Goal: Entertainment & Leisure: Consume media (video, audio)

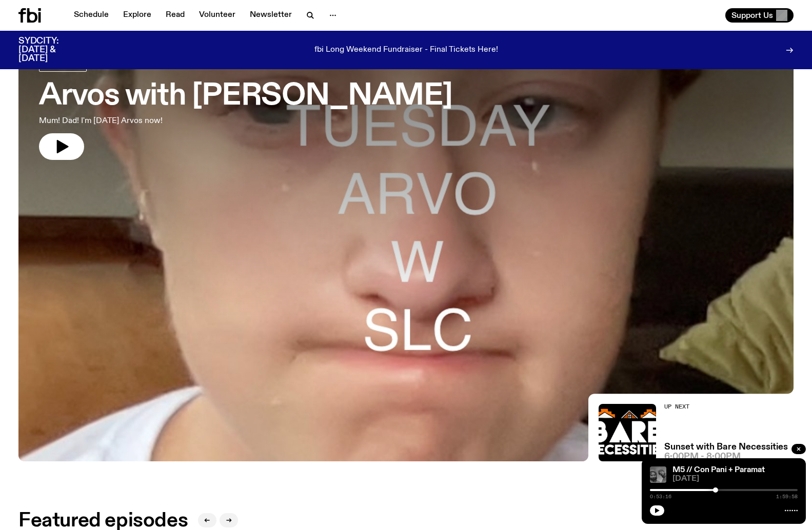
scroll to position [72, 0]
click at [451, 232] on div at bounding box center [405, 171] width 775 height 291
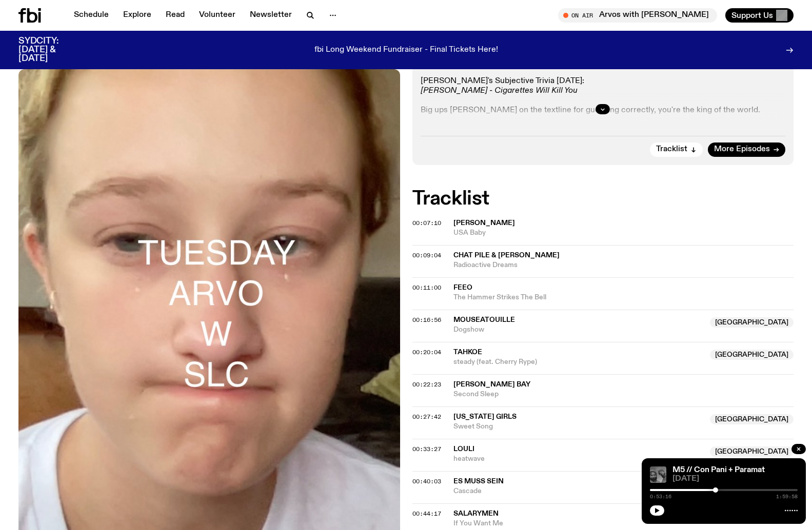
scroll to position [283, 0]
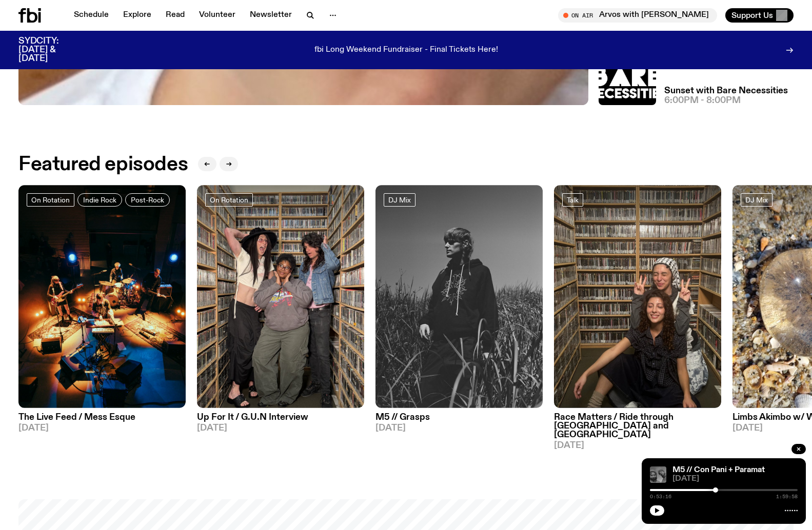
scroll to position [452, 0]
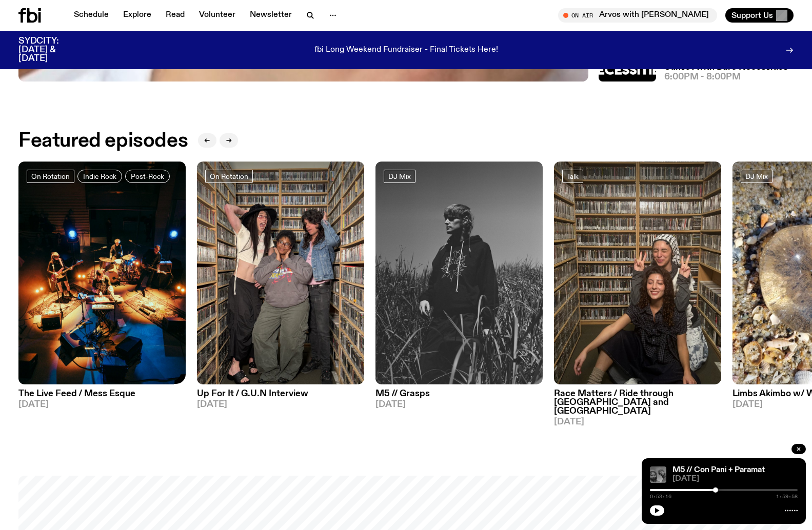
click at [82, 264] on img at bounding box center [101, 273] width 167 height 223
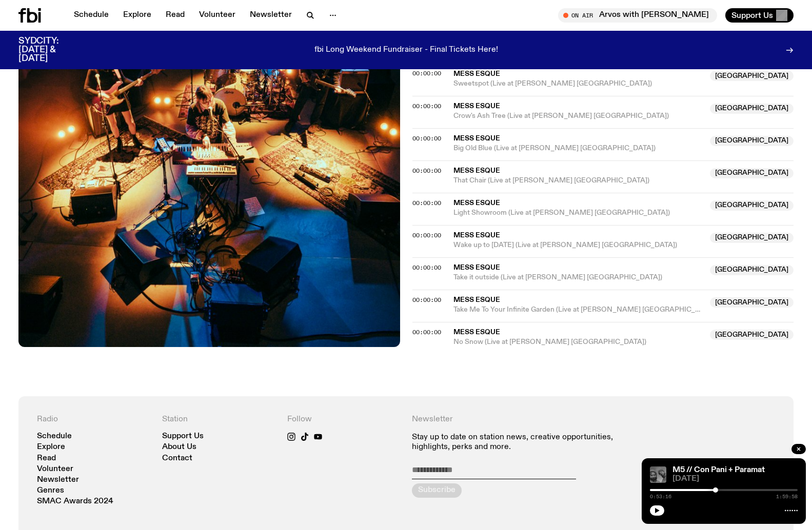
scroll to position [398, 0]
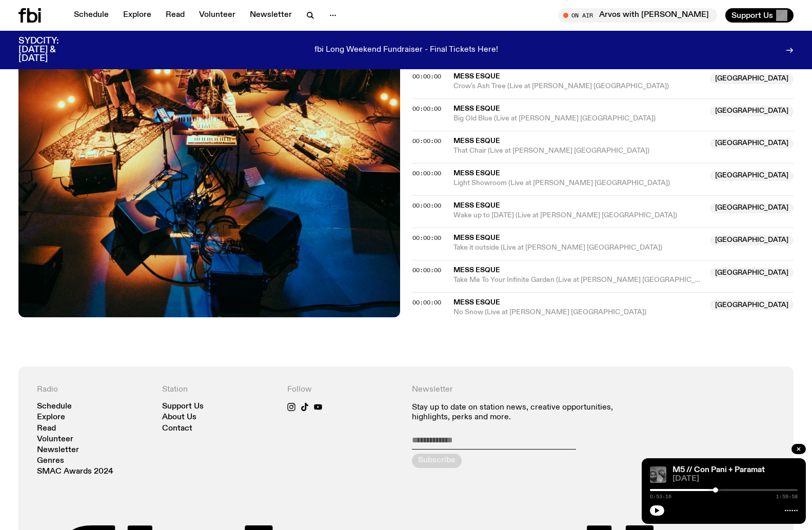
drag, startPoint x: 508, startPoint y: 257, endPoint x: 560, endPoint y: 292, distance: 62.5
click at [560, 292] on div "00:00:00 Mess Esque Australia Sweetspot (Live at [PERSON_NAME] [GEOGRAPHIC_DATA…" at bounding box center [603, 179] width 382 height 276
drag, startPoint x: 560, startPoint y: 292, endPoint x: 561, endPoint y: 286, distance: 6.2
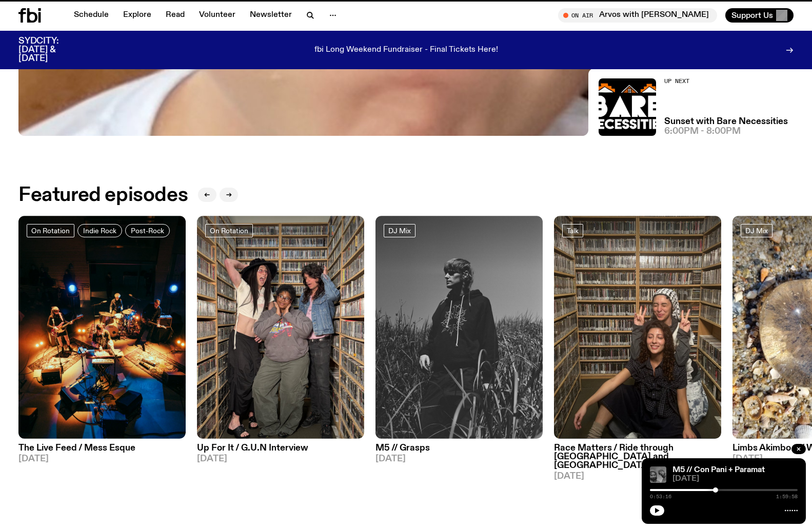
scroll to position [452, 0]
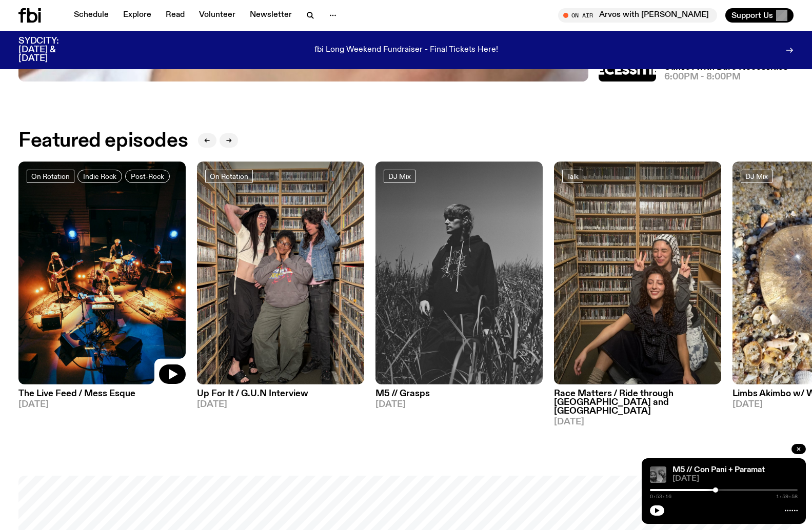
click at [149, 280] on img at bounding box center [101, 273] width 167 height 223
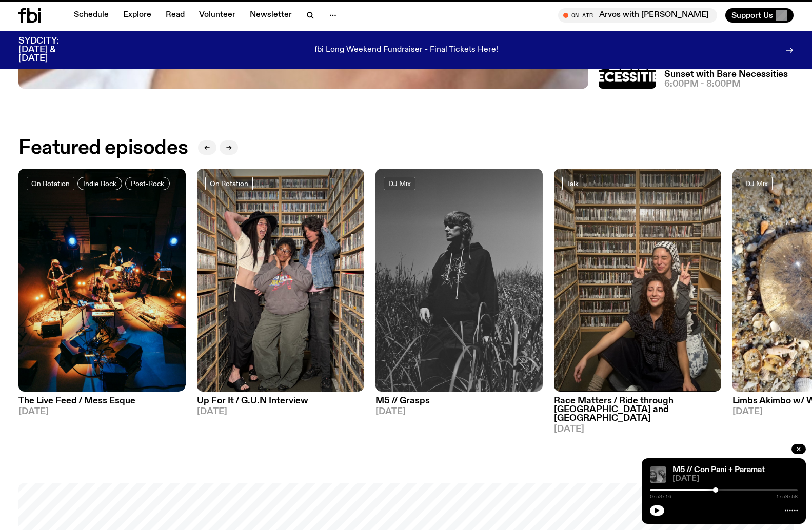
scroll to position [444, 0]
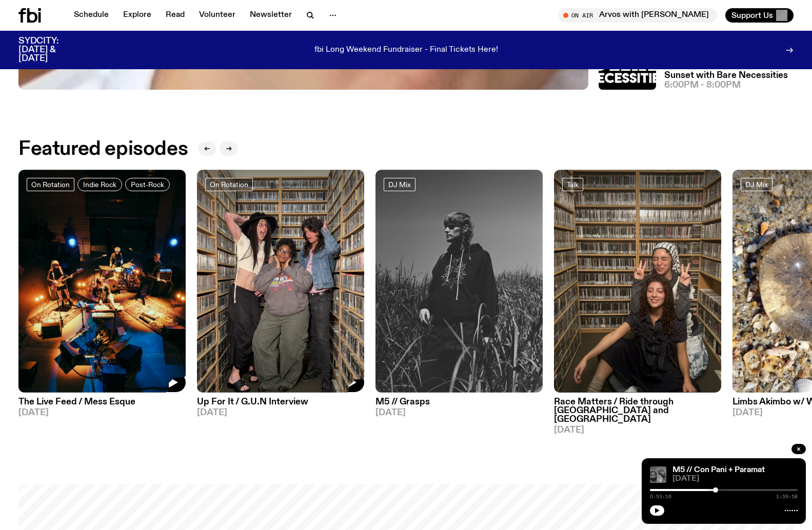
click at [289, 289] on img at bounding box center [280, 281] width 167 height 223
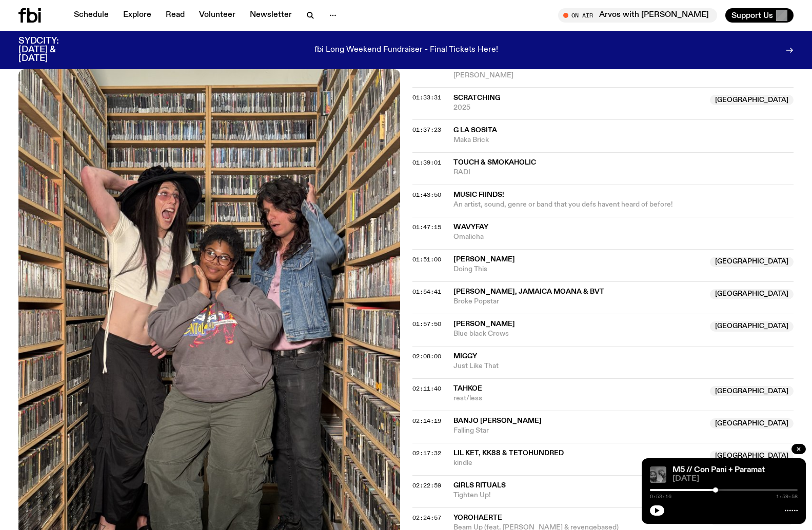
scroll to position [927, 0]
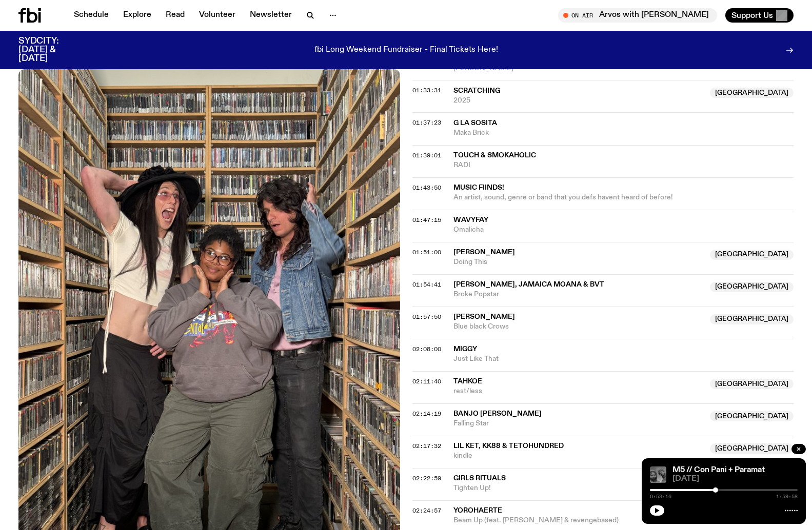
drag, startPoint x: 427, startPoint y: 314, endPoint x: 506, endPoint y: 323, distance: 79.4
click at [506, 323] on div "01:57:50 [PERSON_NAME] Australia Blue black Crows [GEOGRAPHIC_DATA]" at bounding box center [603, 323] width 382 height 32
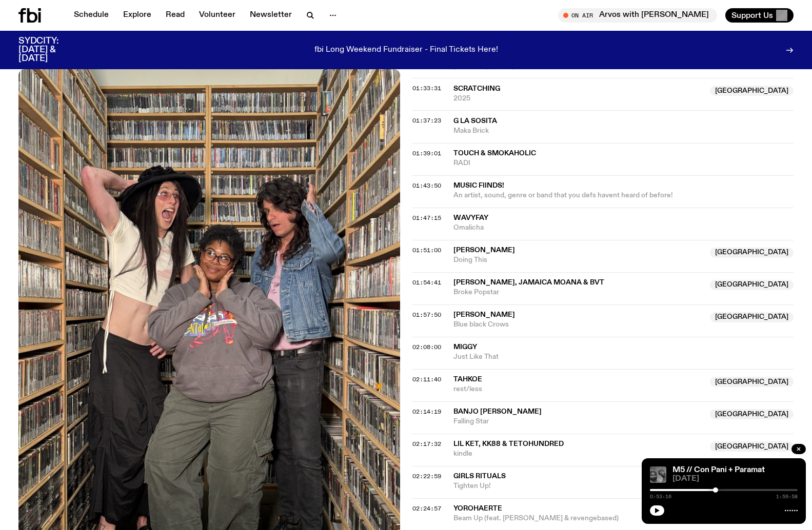
scroll to position [975, 0]
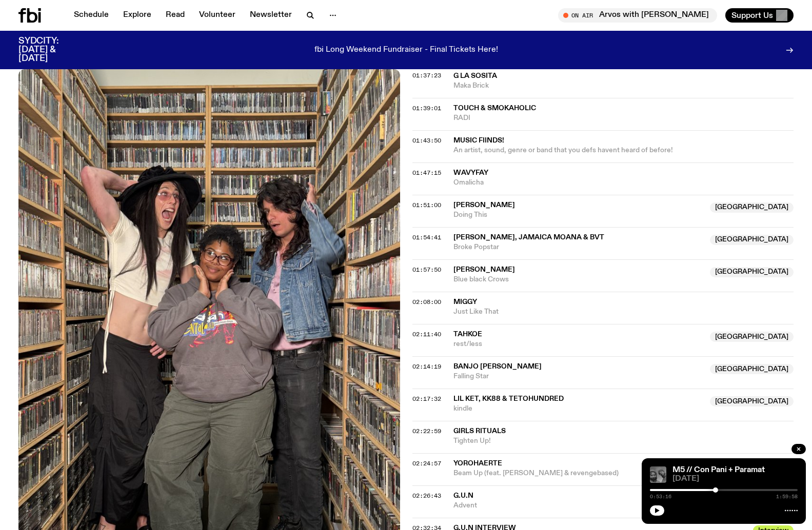
click at [215, 197] on img at bounding box center [209, 323] width 382 height 508
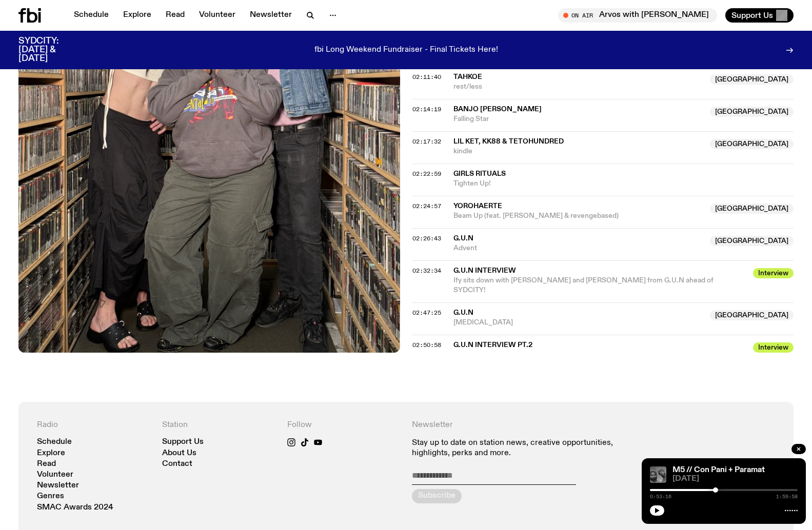
scroll to position [1326, 0]
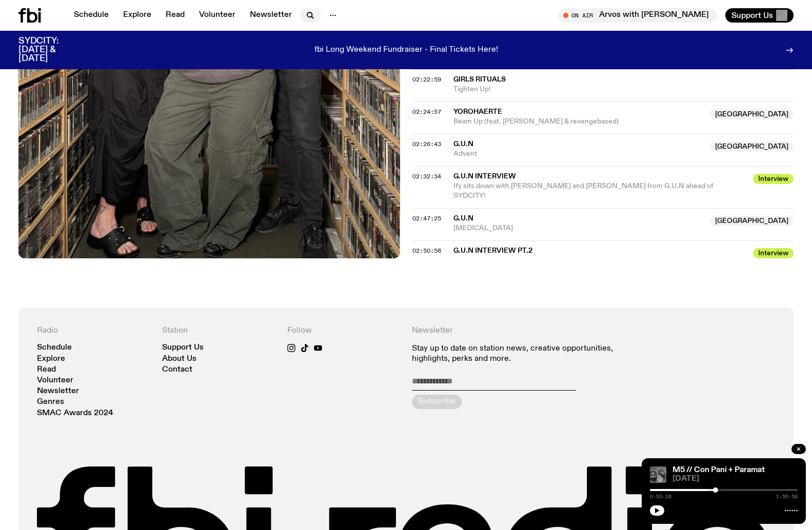
click at [314, 18] on button "button" at bounding box center [310, 15] width 21 height 14
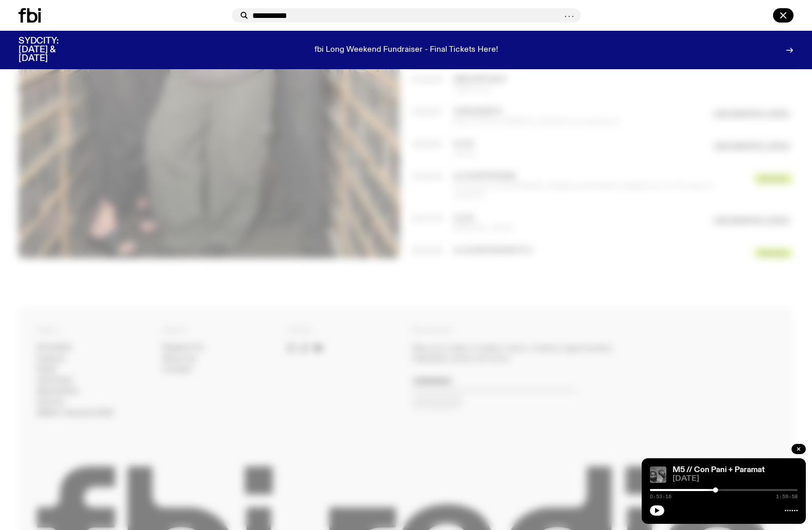
type input "**********"
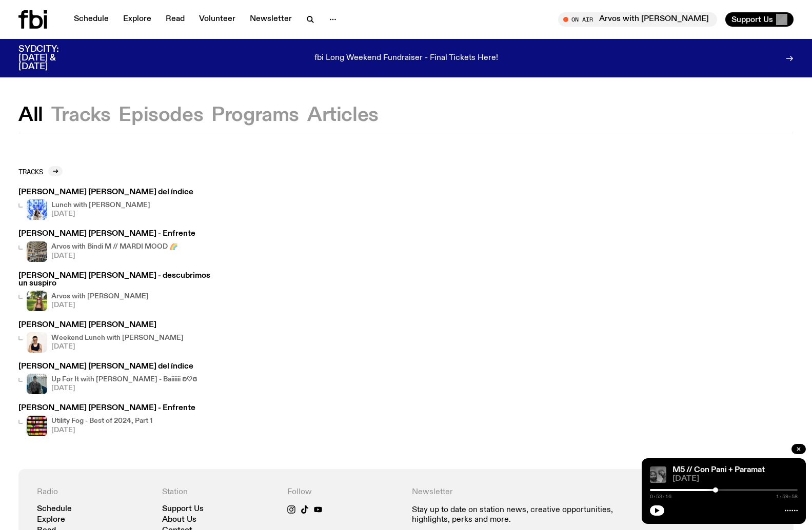
click at [42, 332] on img at bounding box center [37, 342] width 21 height 21
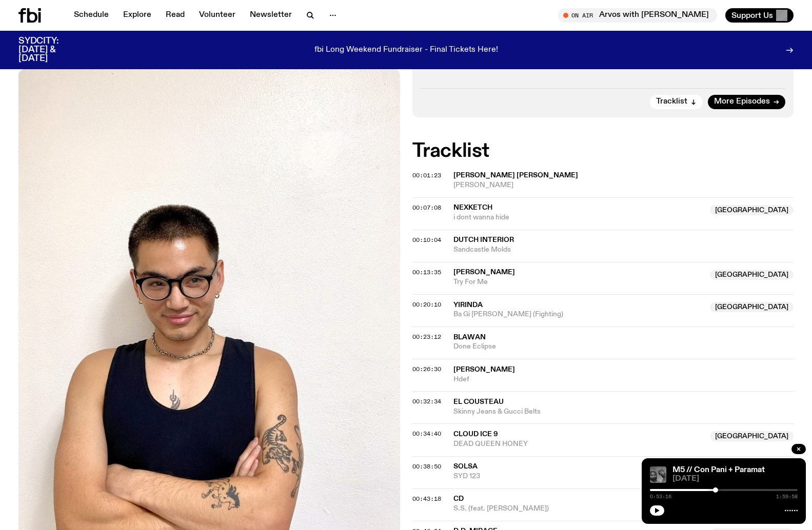
scroll to position [426, 0]
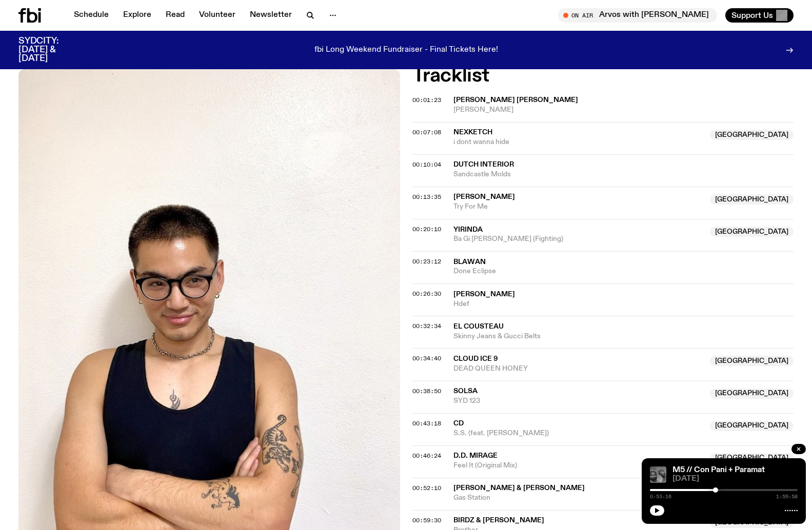
click at [216, 228] on img at bounding box center [209, 323] width 382 height 508
